Goal: Task Accomplishment & Management: Manage account settings

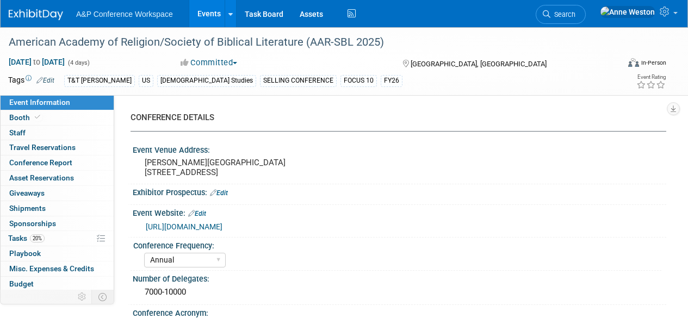
select select "Annual"
select select "Level 1"
select select "In-Person Booth"
select select "[DEMOGRAPHIC_DATA] Studies"
select select "T&T [PERSON_NAME]"
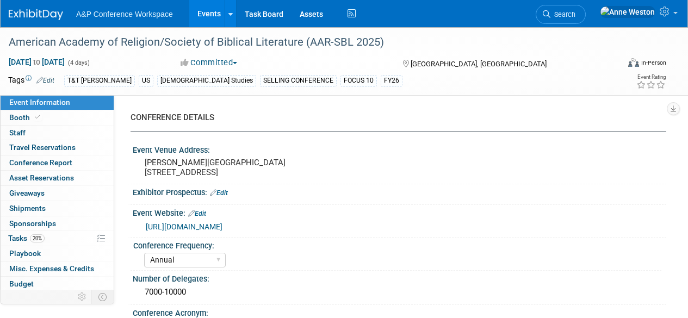
select select "[PERSON_NAME]"
select select "Networking/Commissioning"
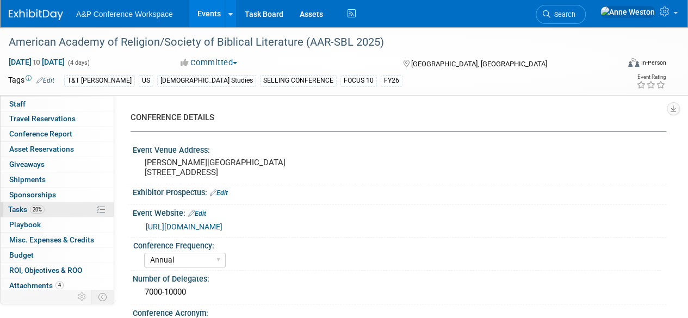
scroll to position [45, 0]
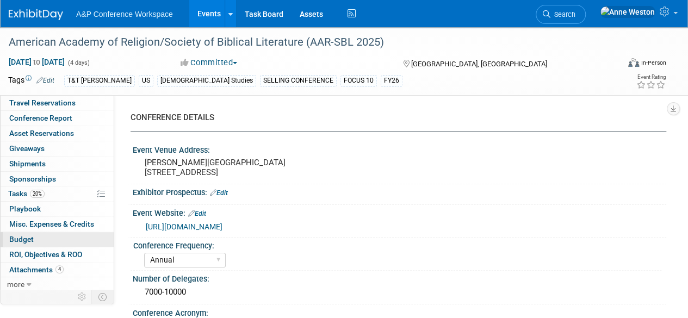
click at [35, 239] on link "Budget" at bounding box center [57, 239] width 113 height 15
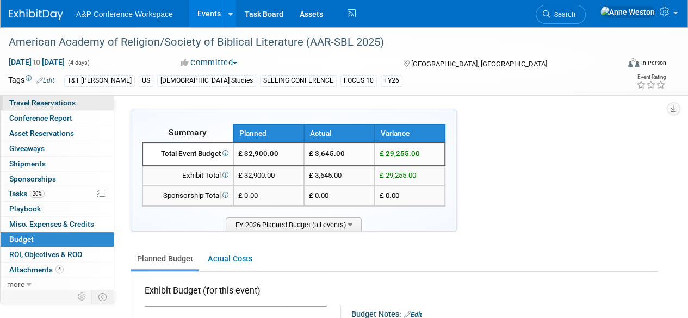
scroll to position [0, 0]
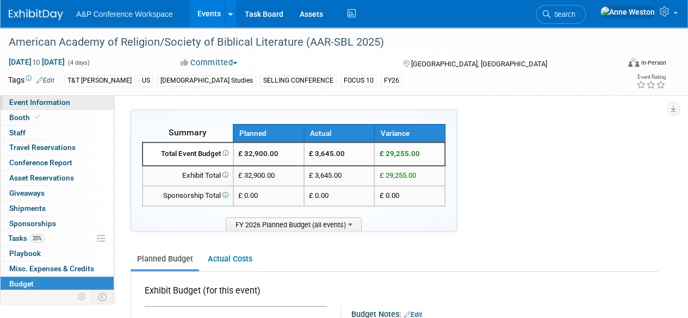
click at [44, 101] on span "Event Information" at bounding box center [39, 102] width 61 height 9
select select "Annual"
select select "Level 1"
select select "In-Person Booth"
select select "[DEMOGRAPHIC_DATA] Studies"
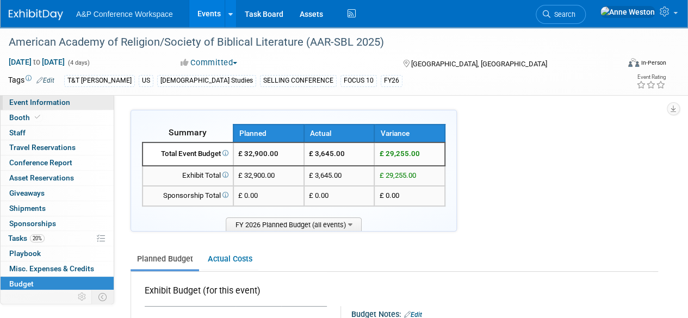
select select "T&T [PERSON_NAME]"
select select "[PERSON_NAME]"
select select "Networking/Commissioning"
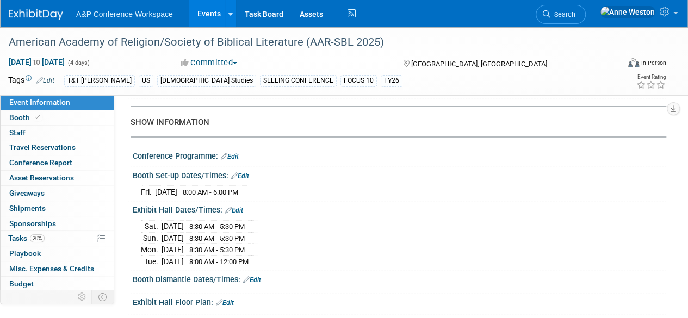
scroll to position [906, 0]
